Goal: Task Accomplishment & Management: Use online tool/utility

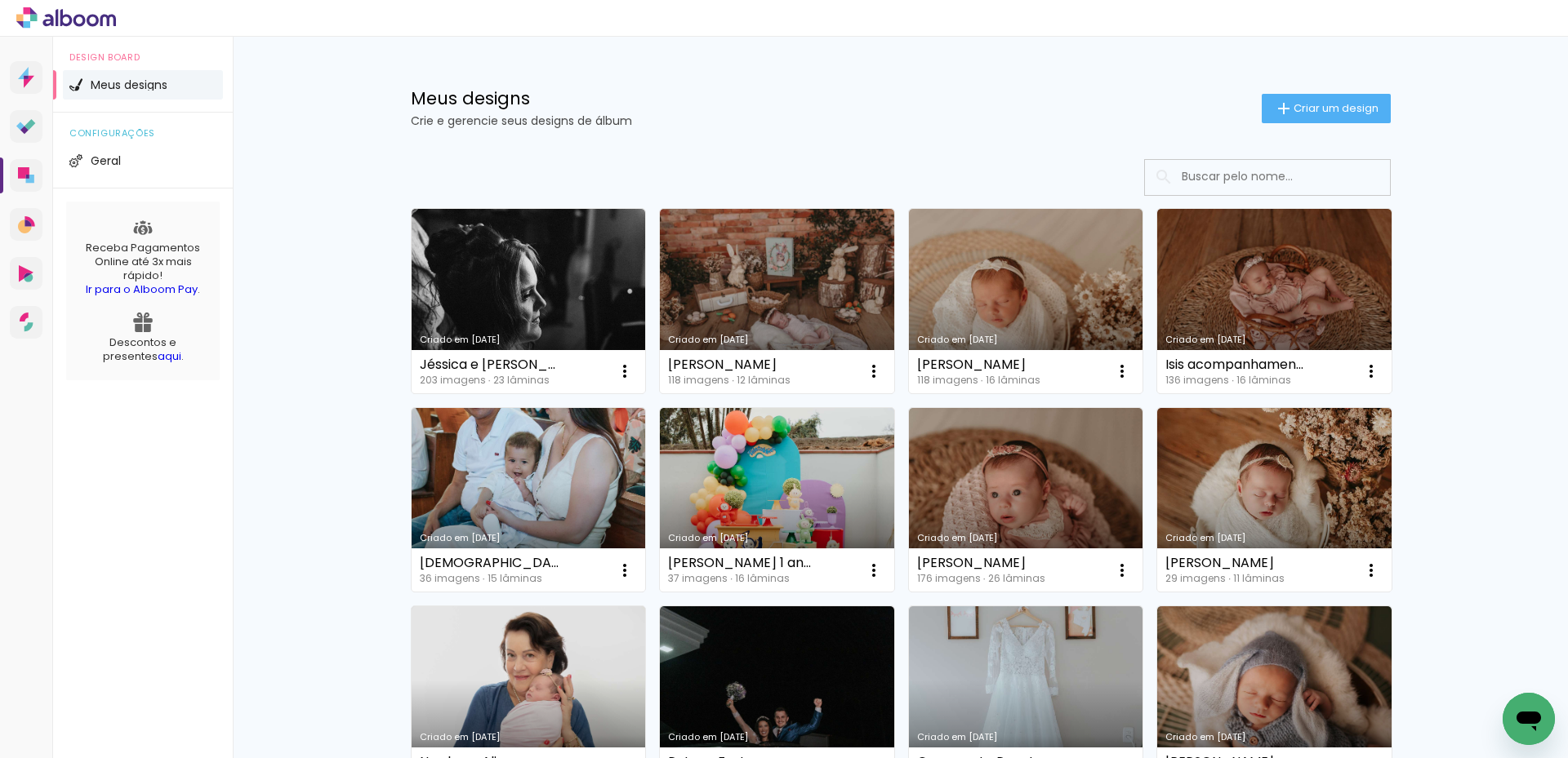
click at [487, 267] on link "Criado em [DATE]" at bounding box center [528, 300] width 235 height 184
click at [0, 0] on neon-animated-pages "Confirmar Cancelar" at bounding box center [0, 0] width 0 height 0
